Goal: Information Seeking & Learning: Check status

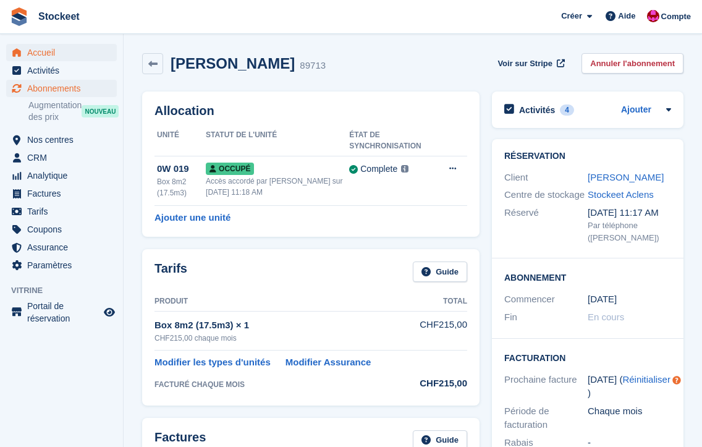
click at [40, 55] on span "Accueil" at bounding box center [64, 52] width 74 height 17
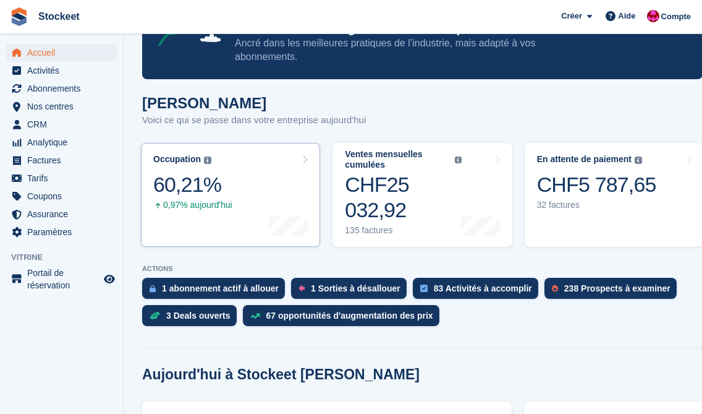
scroll to position [59, 0]
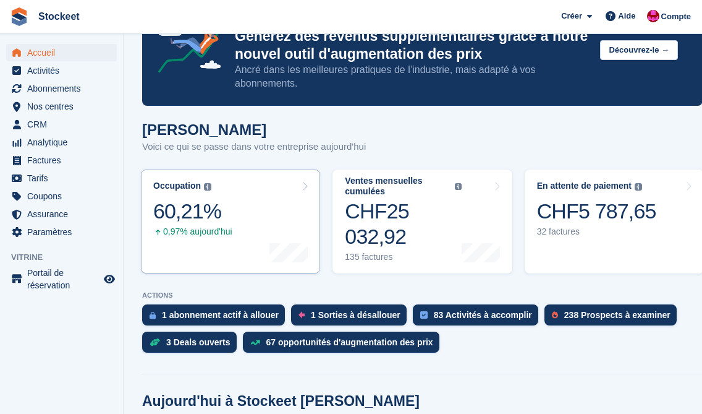
click at [214, 235] on div "0,97% aujourd'hui" at bounding box center [192, 231] width 79 height 11
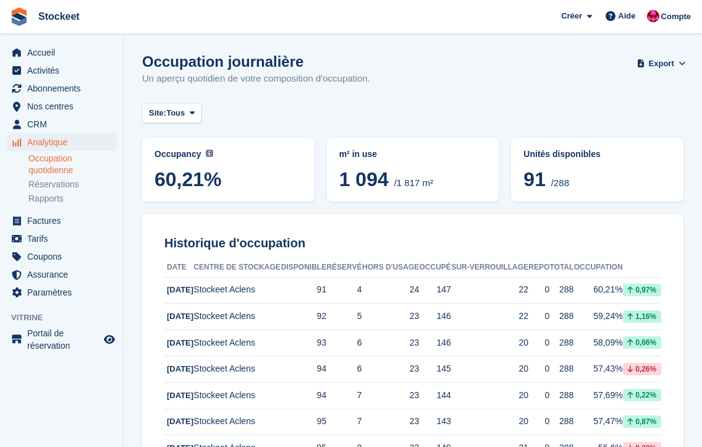
scroll to position [64, 0]
click at [195, 111] on icon at bounding box center [192, 113] width 5 height 8
click at [341, 105] on div "Site: Tous Tous Stockeet Aclens" at bounding box center [412, 113] width 541 height 20
click at [167, 161] on div "Occupancy Current percentage of all currently allocated units in terms of area.…" at bounding box center [229, 169] width 148 height 43
click at [58, 184] on link "Réservations" at bounding box center [72, 185] width 88 height 12
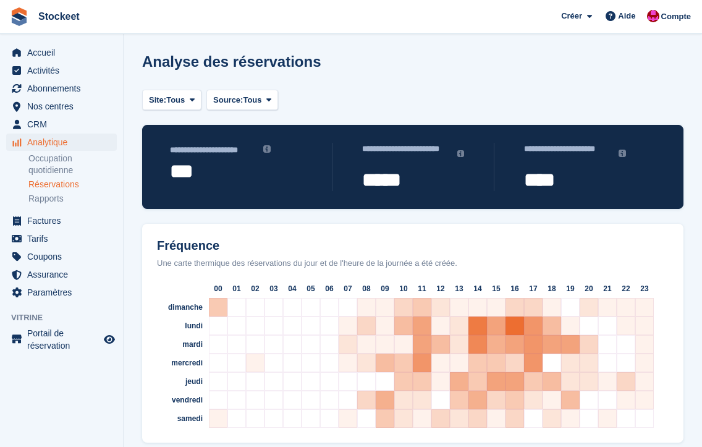
scroll to position [21, 0]
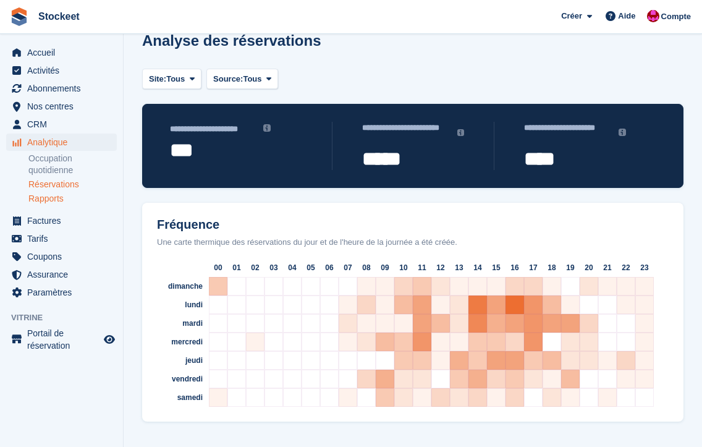
click at [55, 197] on link "Rapports" at bounding box center [72, 199] width 88 height 12
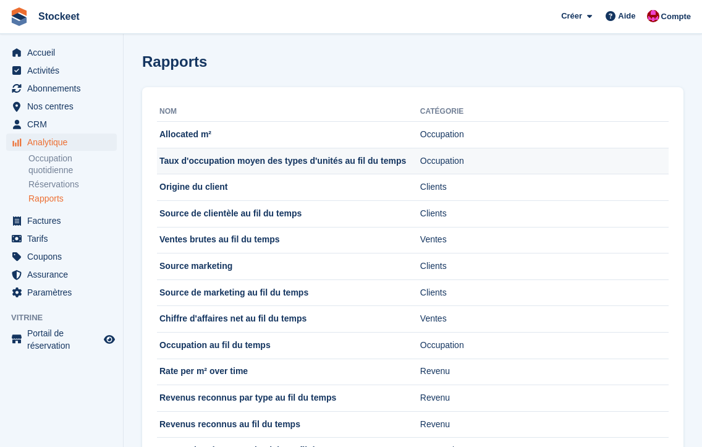
click at [227, 157] on td "Taux d'occupation moyen des types d'unités au fil du temps" at bounding box center [288, 161] width 263 height 27
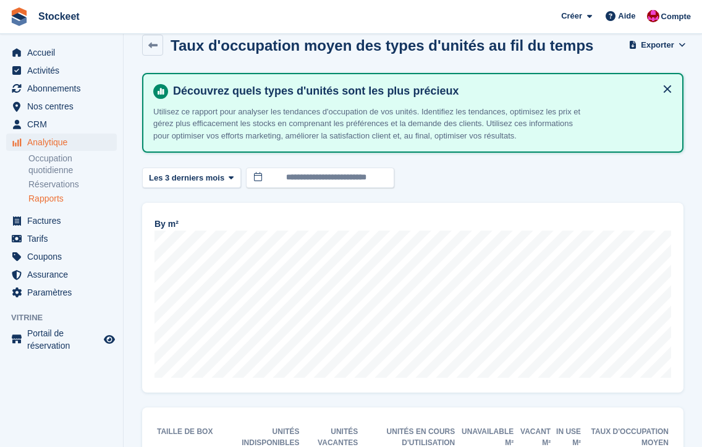
scroll to position [78, 0]
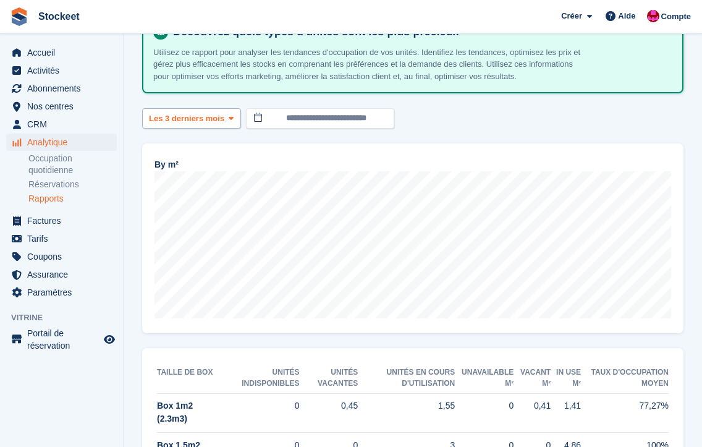
click at [234, 122] on icon at bounding box center [231, 118] width 5 height 8
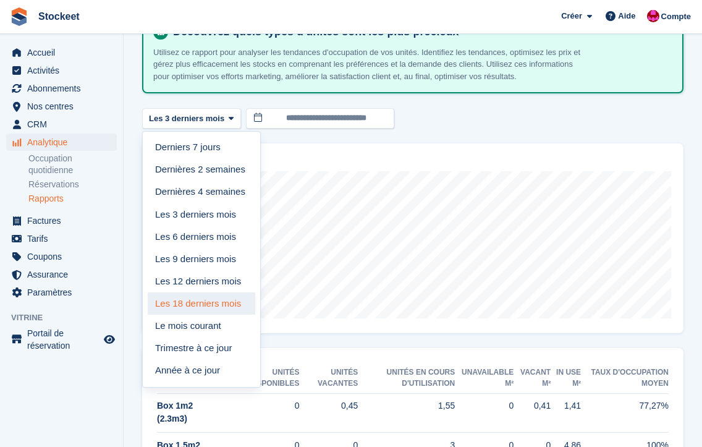
click at [200, 314] on link "Les 18 derniers mois" at bounding box center [202, 303] width 108 height 22
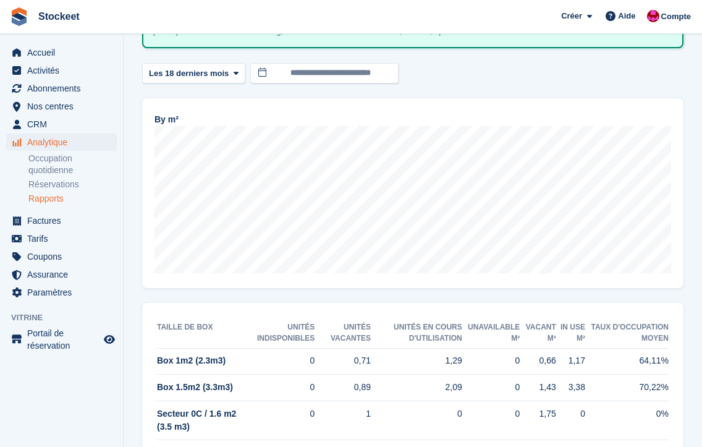
scroll to position [121, 0]
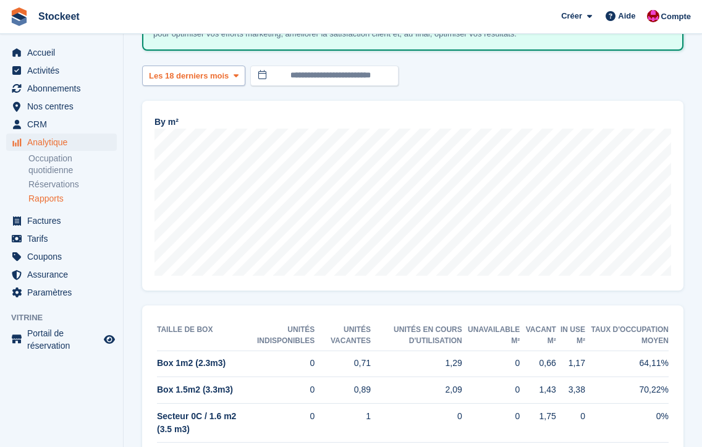
click at [230, 86] on button "Les 18 derniers mois" at bounding box center [193, 76] width 103 height 20
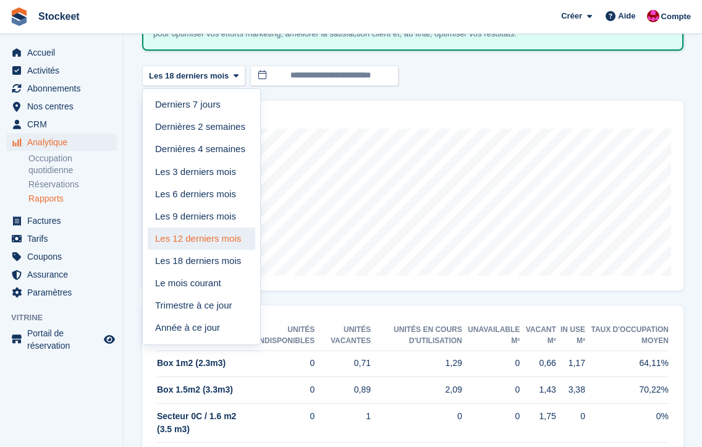
click at [195, 250] on link "Les 12 derniers mois" at bounding box center [202, 238] width 108 height 22
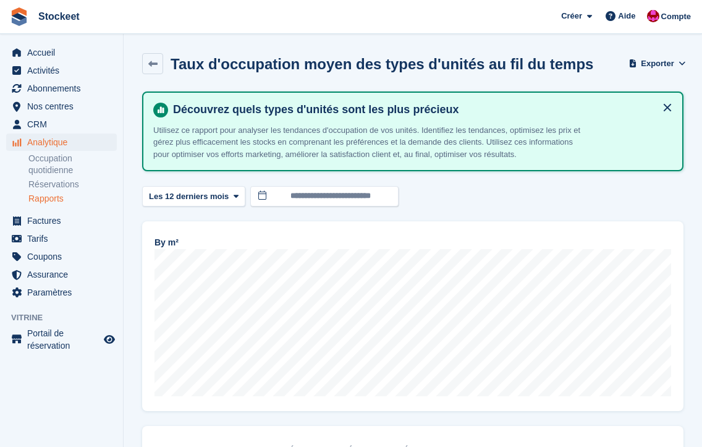
scroll to position [20, 0]
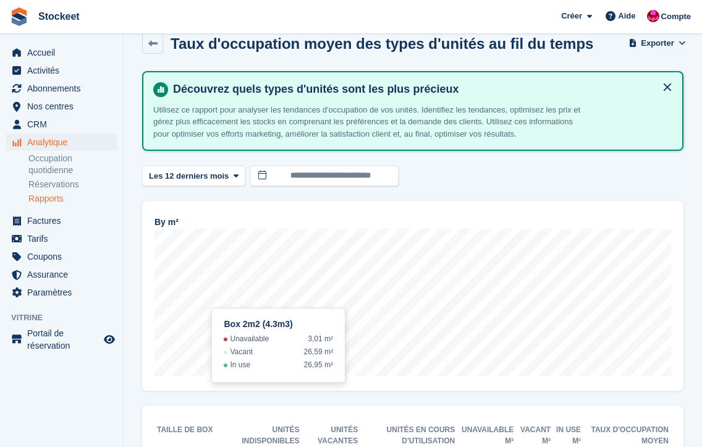
click at [51, 200] on link "Rapports" at bounding box center [72, 199] width 88 height 12
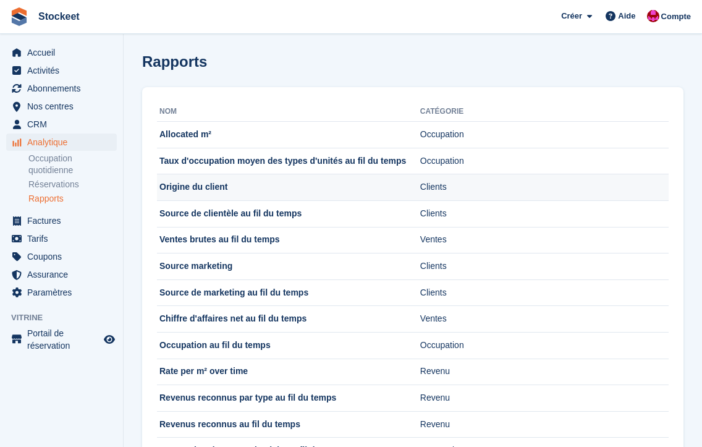
click at [211, 191] on td "Origine du client" at bounding box center [288, 187] width 263 height 27
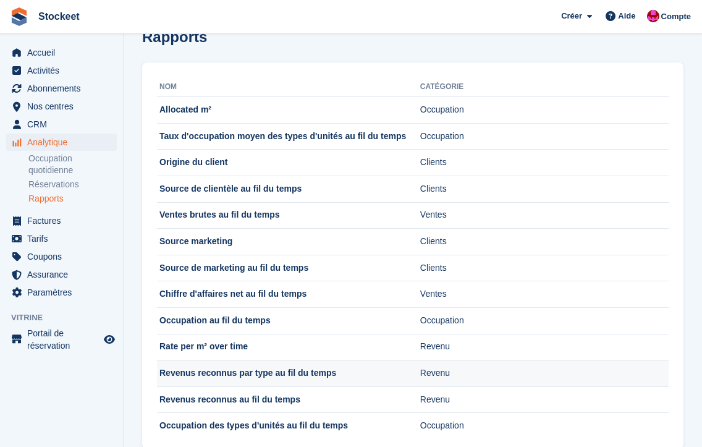
scroll to position [46, 0]
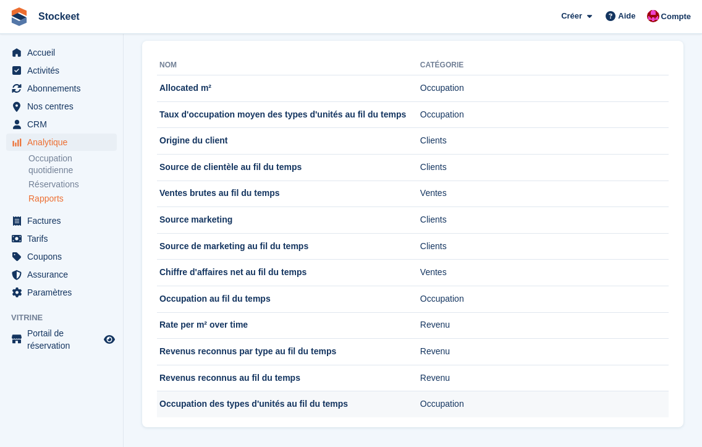
click at [263, 406] on td "Occupation des types d'unités au fil du temps" at bounding box center [288, 404] width 263 height 26
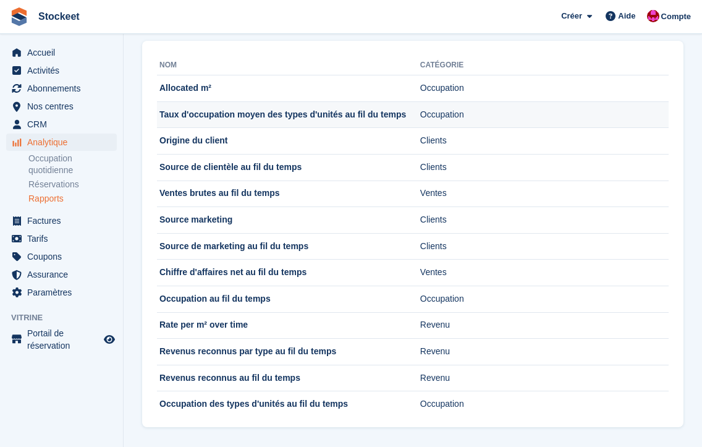
click at [308, 116] on td "Taux d'occupation moyen des types d'unités au fil du temps" at bounding box center [288, 114] width 263 height 27
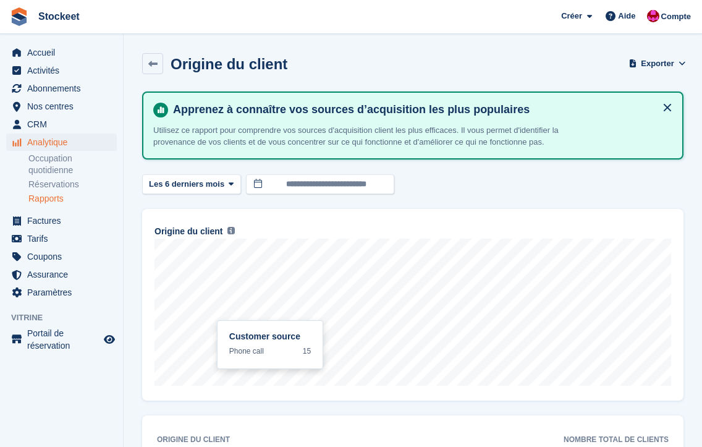
scroll to position [22, 0]
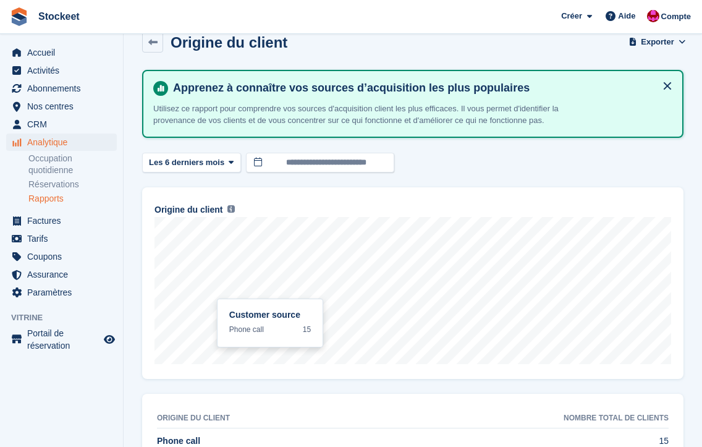
click at [395, 384] on div "**********" at bounding box center [412, 318] width 541 height 497
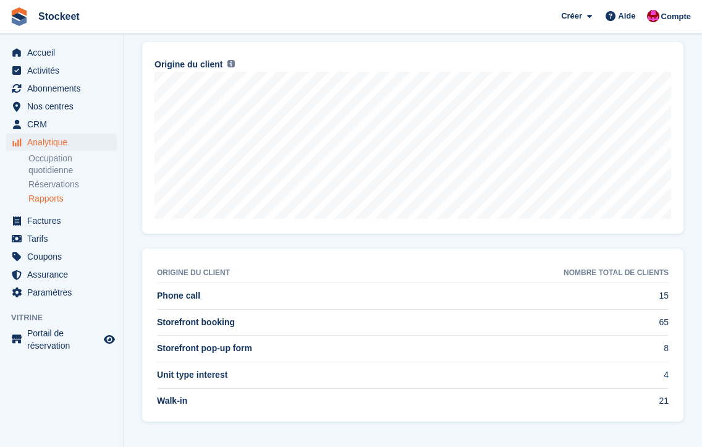
scroll to position [0, 0]
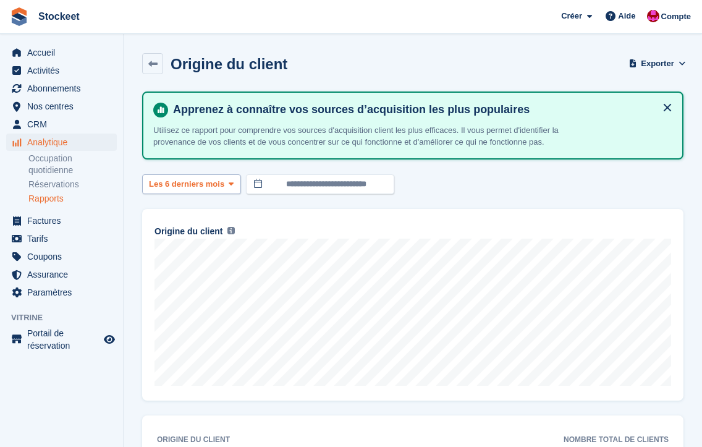
click at [233, 185] on icon at bounding box center [231, 184] width 5 height 8
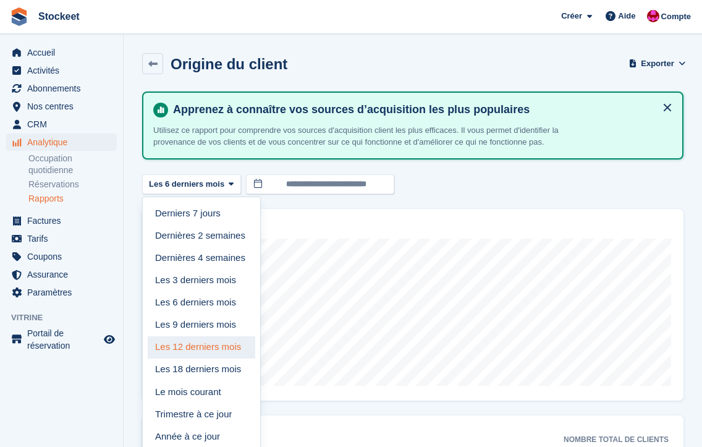
click at [210, 349] on link "Les 12 derniers mois" at bounding box center [202, 347] width 108 height 22
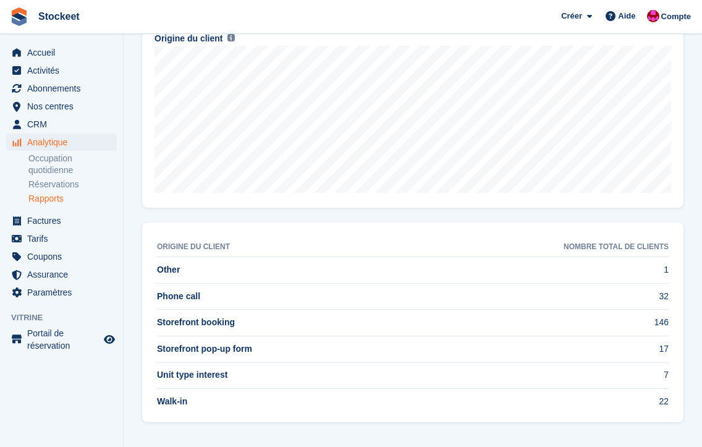
scroll to position [103, 0]
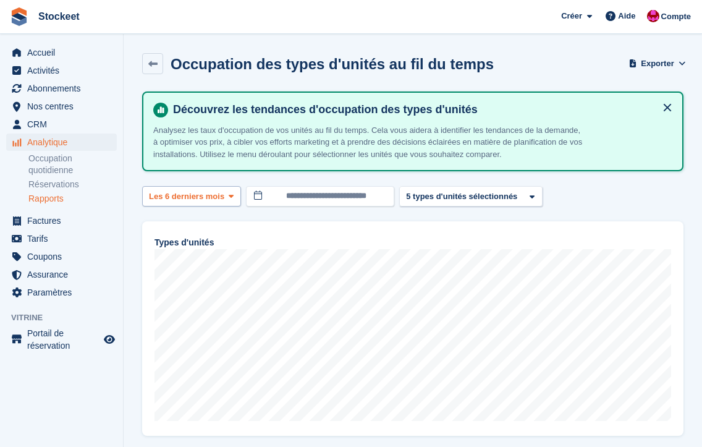
click at [230, 201] on span at bounding box center [231, 196] width 10 height 10
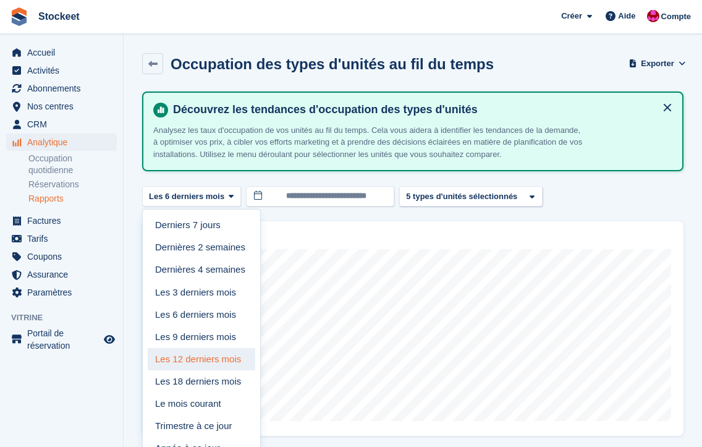
click at [210, 367] on link "Les 12 derniers mois" at bounding box center [202, 359] width 108 height 22
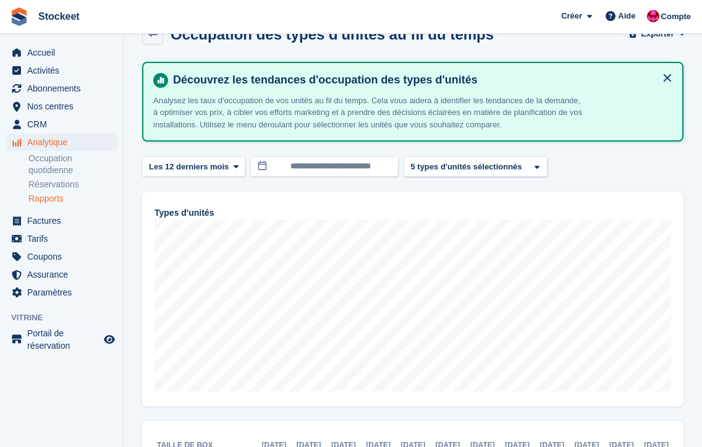
scroll to position [45, 0]
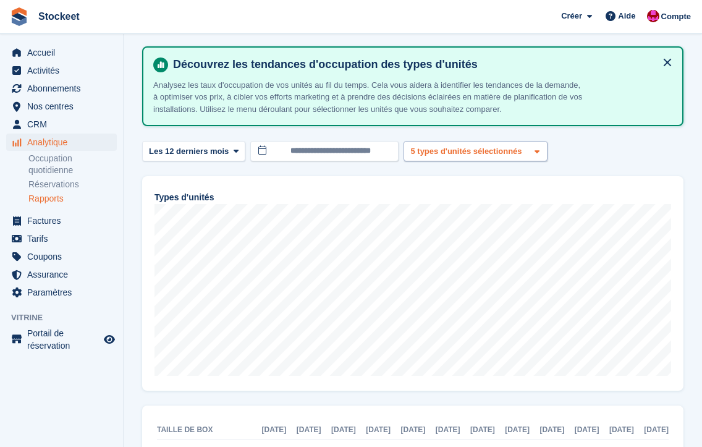
click at [527, 158] on div "5 types d'unités sélectionnés" at bounding box center [468, 151] width 118 height 12
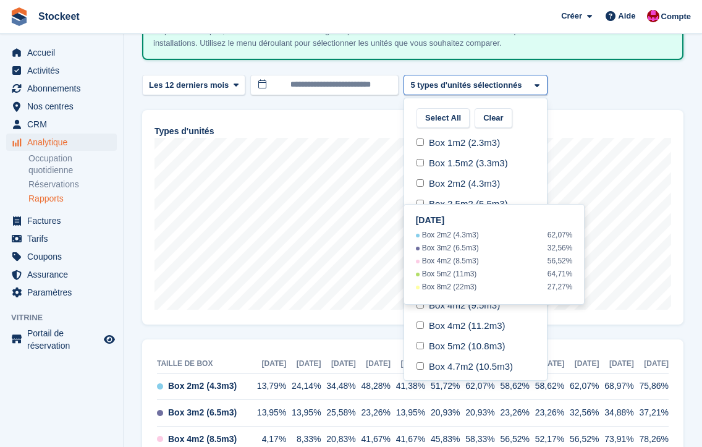
scroll to position [114, 0]
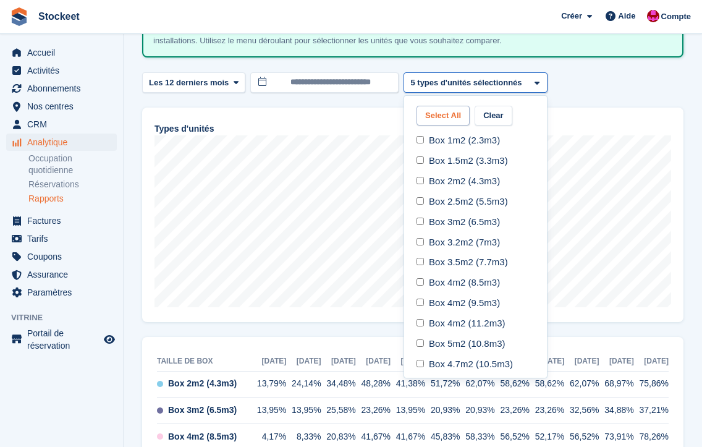
click at [449, 126] on button "Select All" at bounding box center [443, 116] width 53 height 20
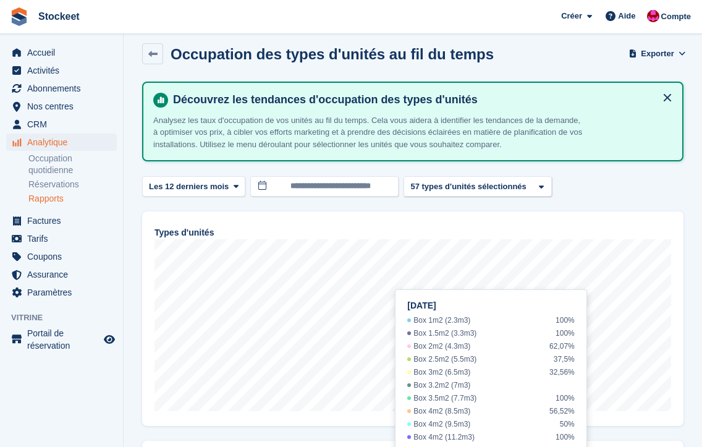
scroll to position [104, 0]
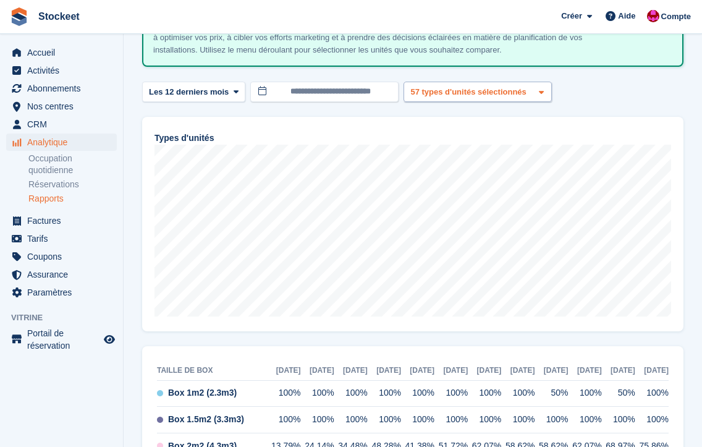
click at [520, 102] on div "Box 1m2 (2.3m3) 2 types d'unités sélectionnés 3 types d'unités sélectionnés 4 t…" at bounding box center [478, 92] width 148 height 20
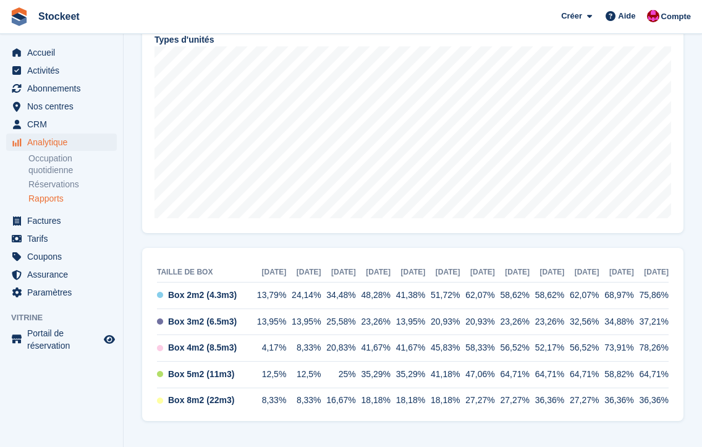
scroll to position [116, 0]
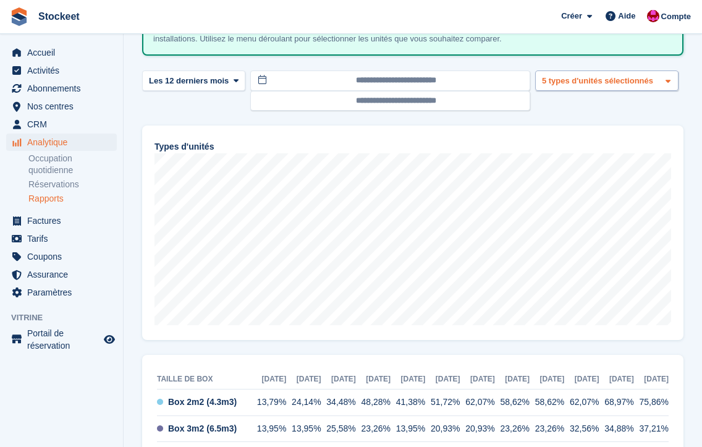
click at [616, 86] on div "5 types d'unités sélectionnés" at bounding box center [599, 81] width 118 height 12
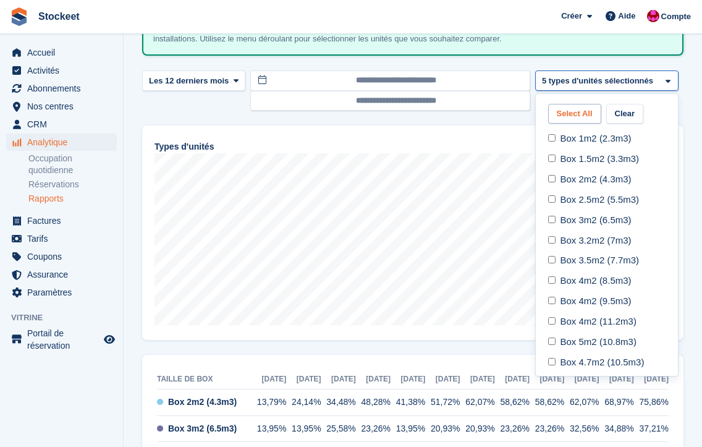
click at [576, 124] on button "Select All" at bounding box center [574, 114] width 53 height 20
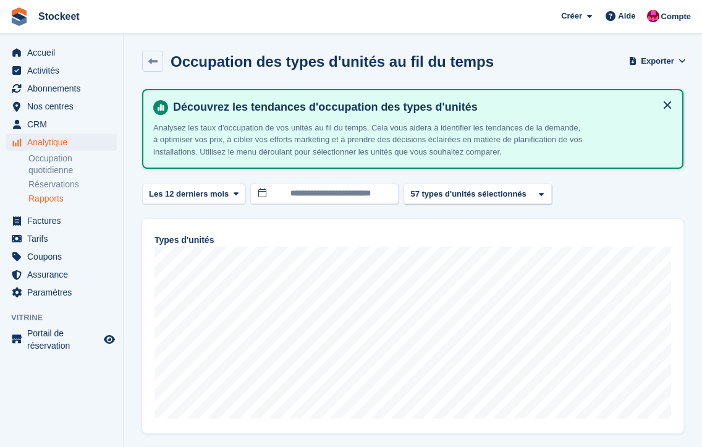
scroll to position [23, 0]
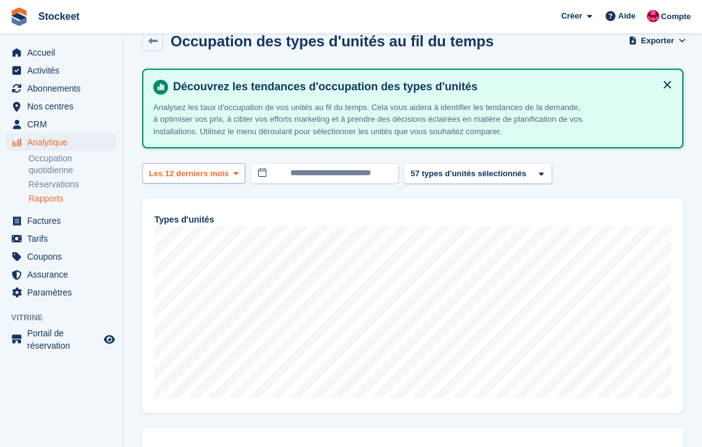
click at [242, 184] on button "Les 12 derniers mois" at bounding box center [193, 173] width 103 height 20
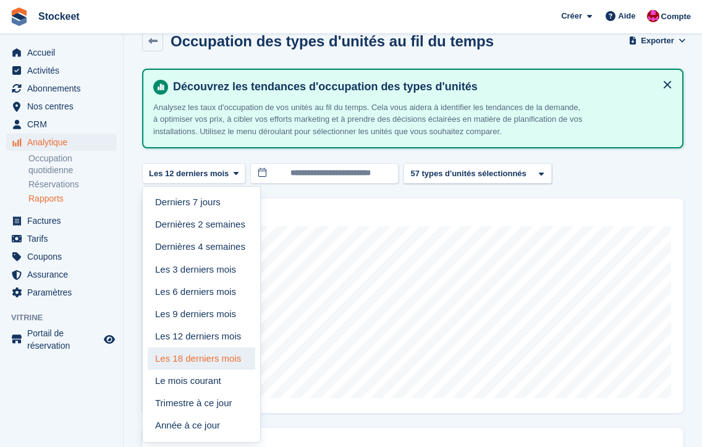
click at [211, 370] on link "Les 18 derniers mois" at bounding box center [202, 358] width 108 height 22
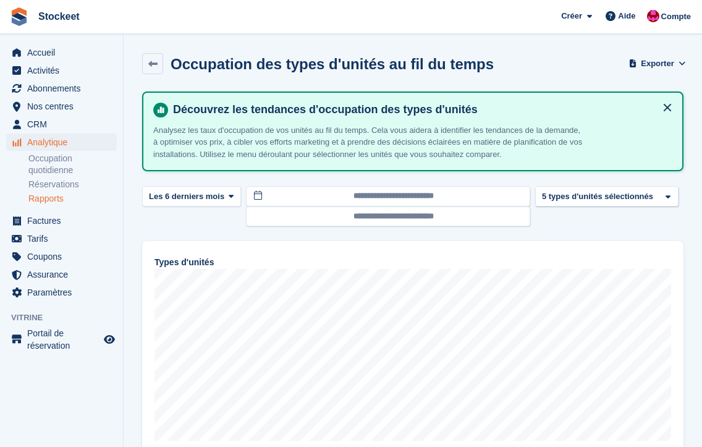
scroll to position [588, 0]
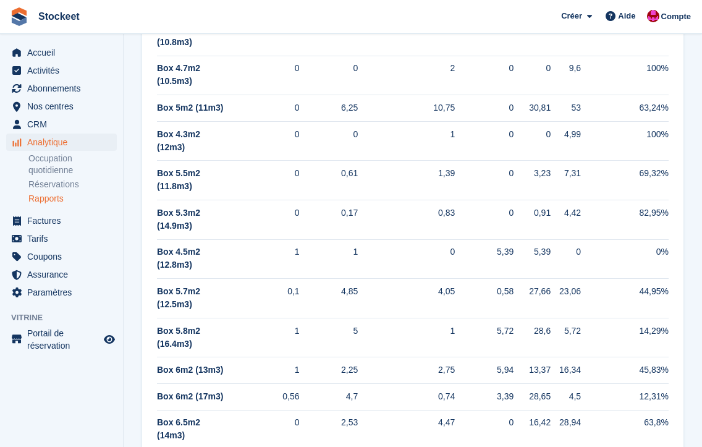
scroll to position [641, 0]
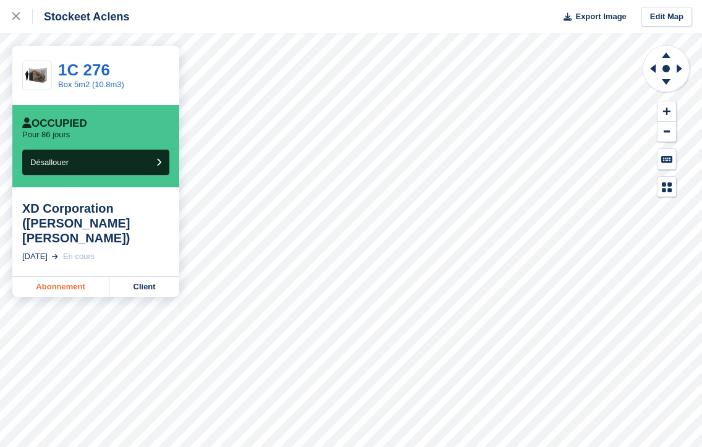
click at [54, 277] on link "Abonnement" at bounding box center [60, 287] width 97 height 20
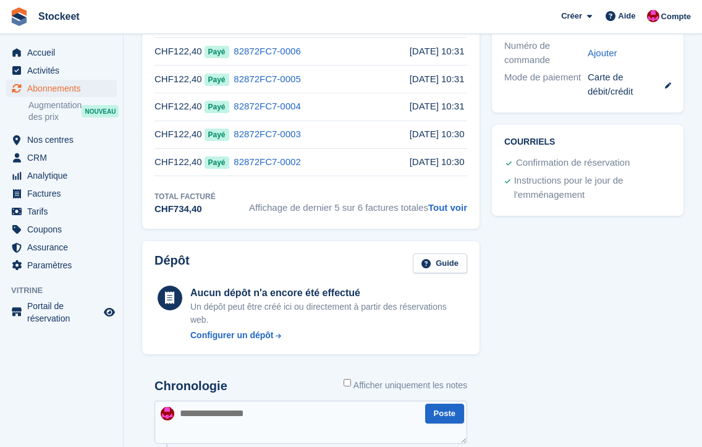
scroll to position [173, 0]
